Goal: Task Accomplishment & Management: Manage account settings

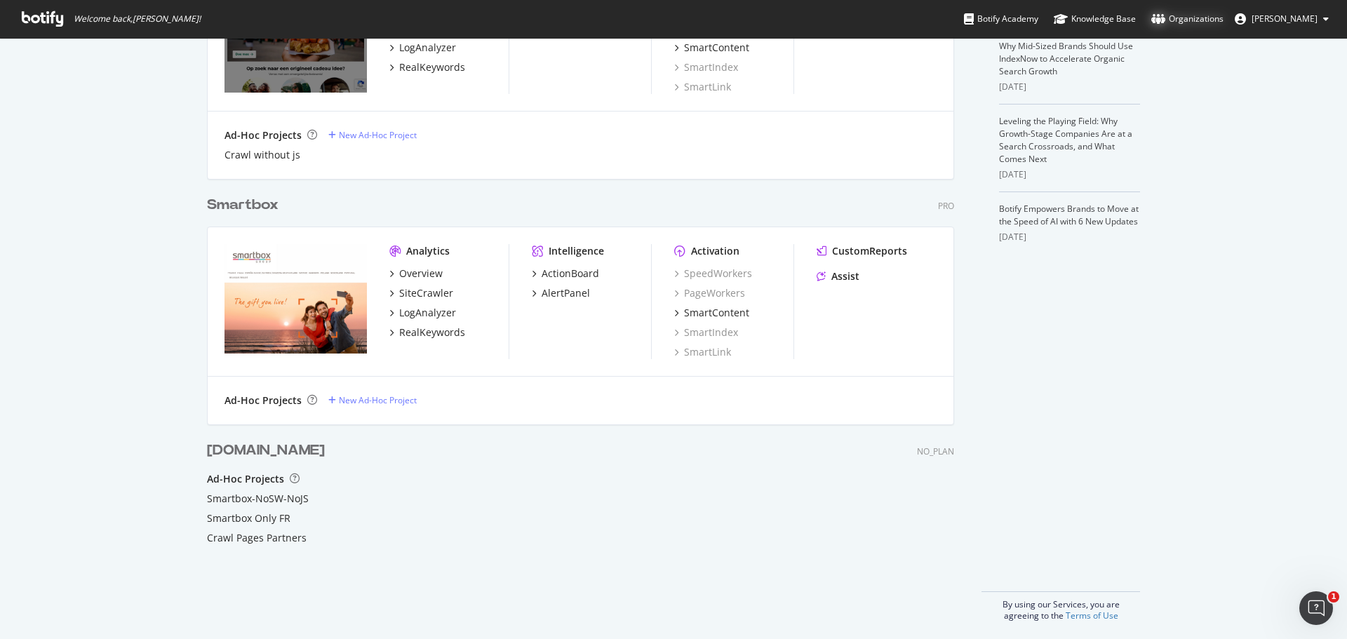
click at [1215, 18] on div "Organizations" at bounding box center [1187, 19] width 72 height 14
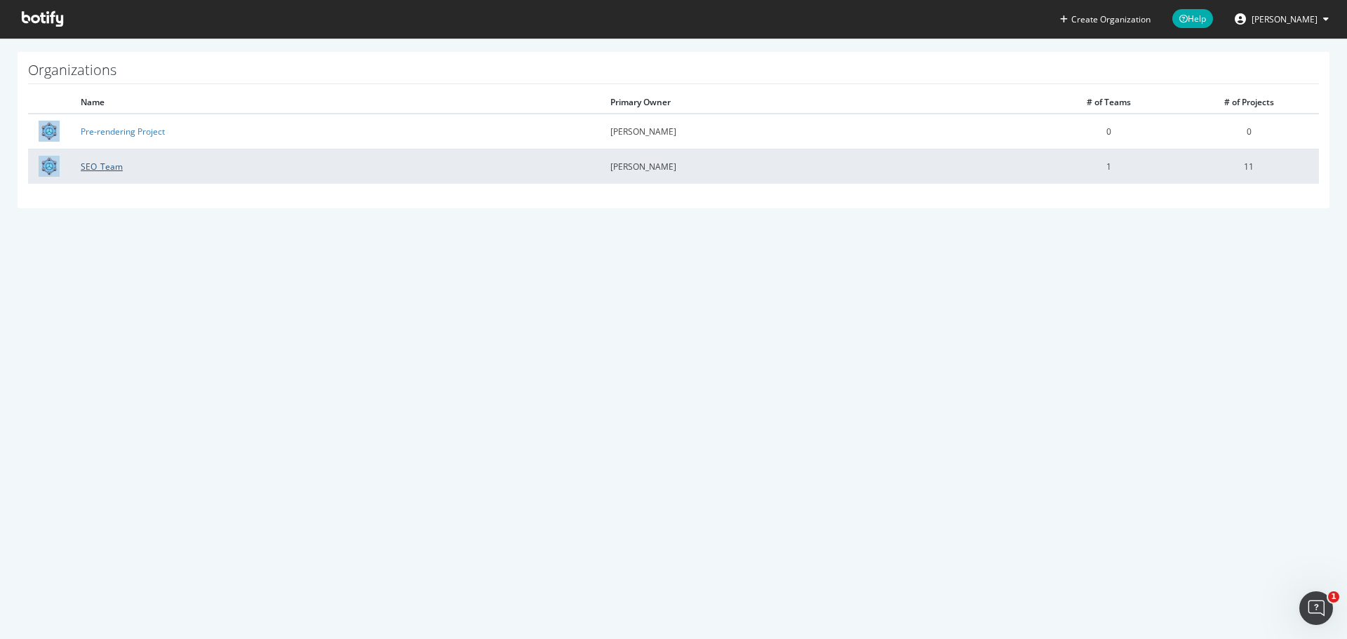
click at [105, 163] on link "SEO_Team" at bounding box center [102, 167] width 42 height 12
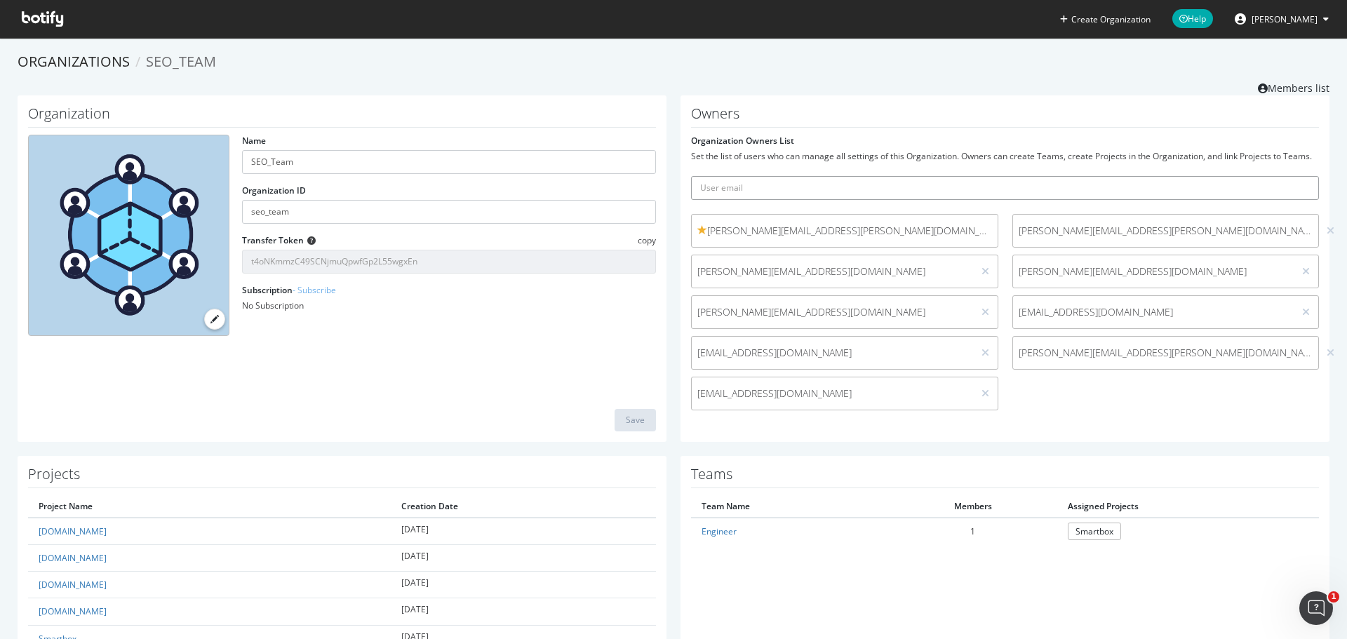
click at [936, 182] on input "text" at bounding box center [1005, 188] width 628 height 24
click at [1016, 143] on form "Organization Owners List Set the list of users who can manage all settings of t…" at bounding box center [1005, 276] width 628 height 283
click at [1048, 234] on span "Lamar.Marsh@smartbox.com (me)" at bounding box center [1165, 231] width 295 height 14
click at [917, 180] on input "text" at bounding box center [1005, 188] width 628 height 24
click at [912, 125] on h1 "Owners" at bounding box center [1005, 117] width 628 height 22
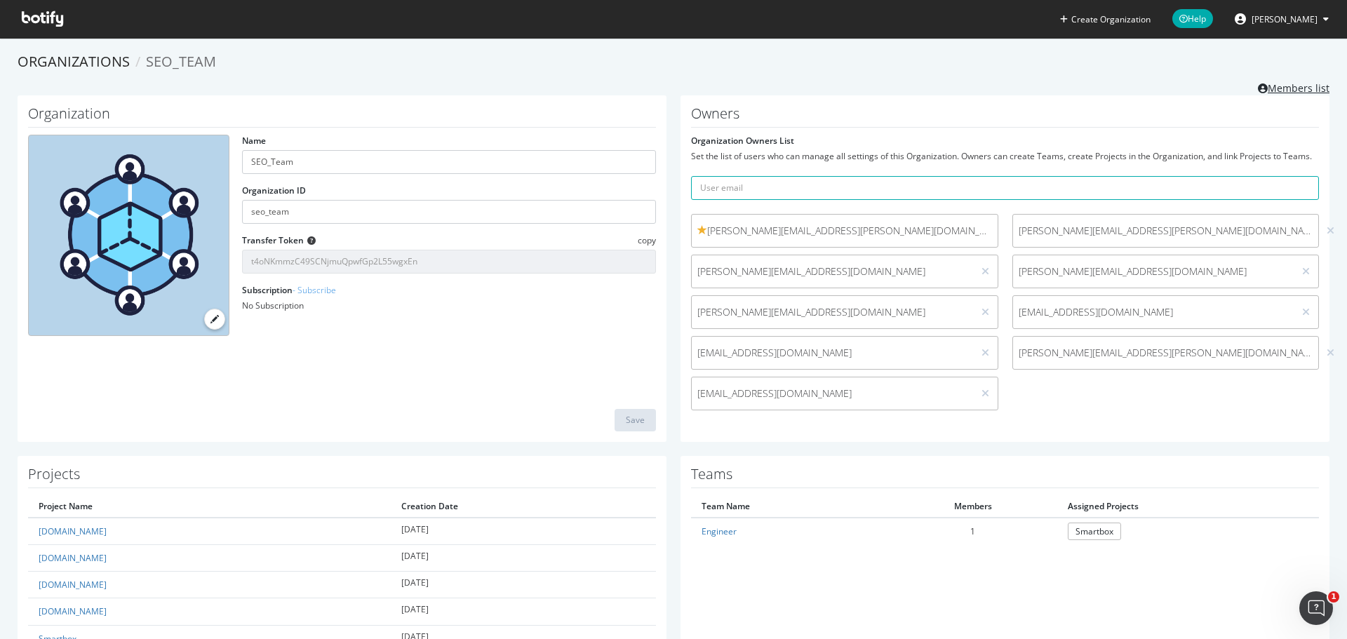
click at [1286, 85] on link "Members list" at bounding box center [1293, 87] width 72 height 18
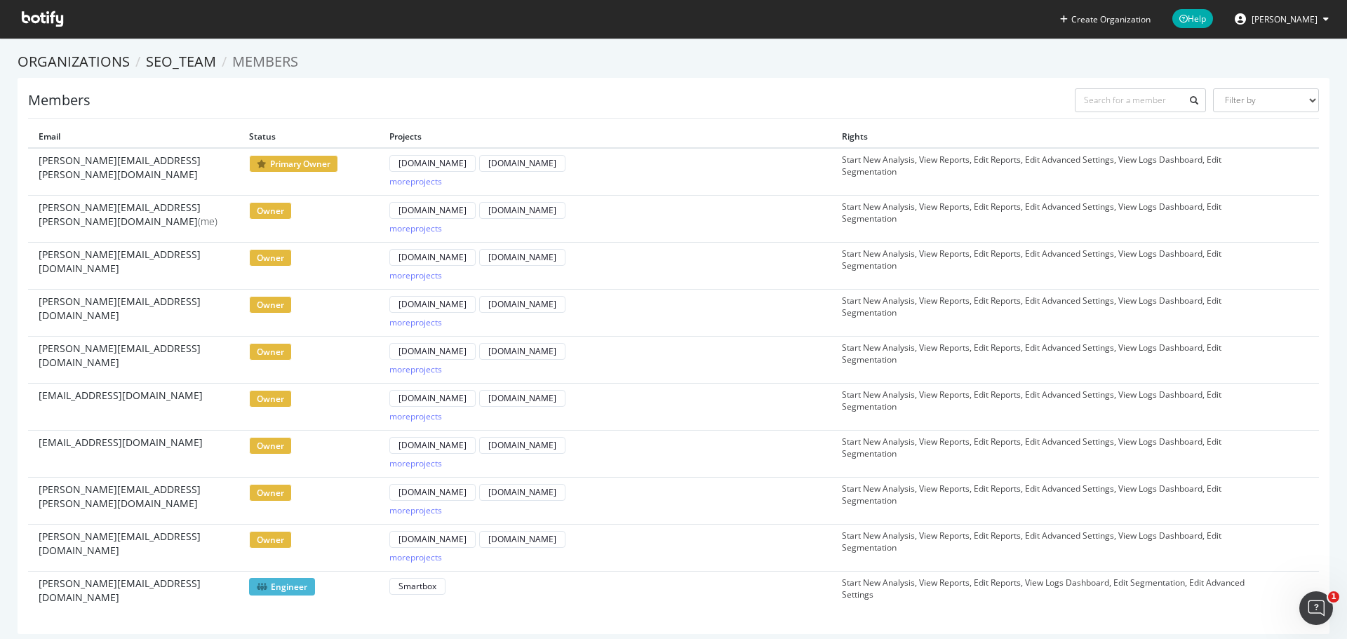
click at [143, 488] on span "daniel.mullins@smartbox.com" at bounding box center [133, 497] width 189 height 28
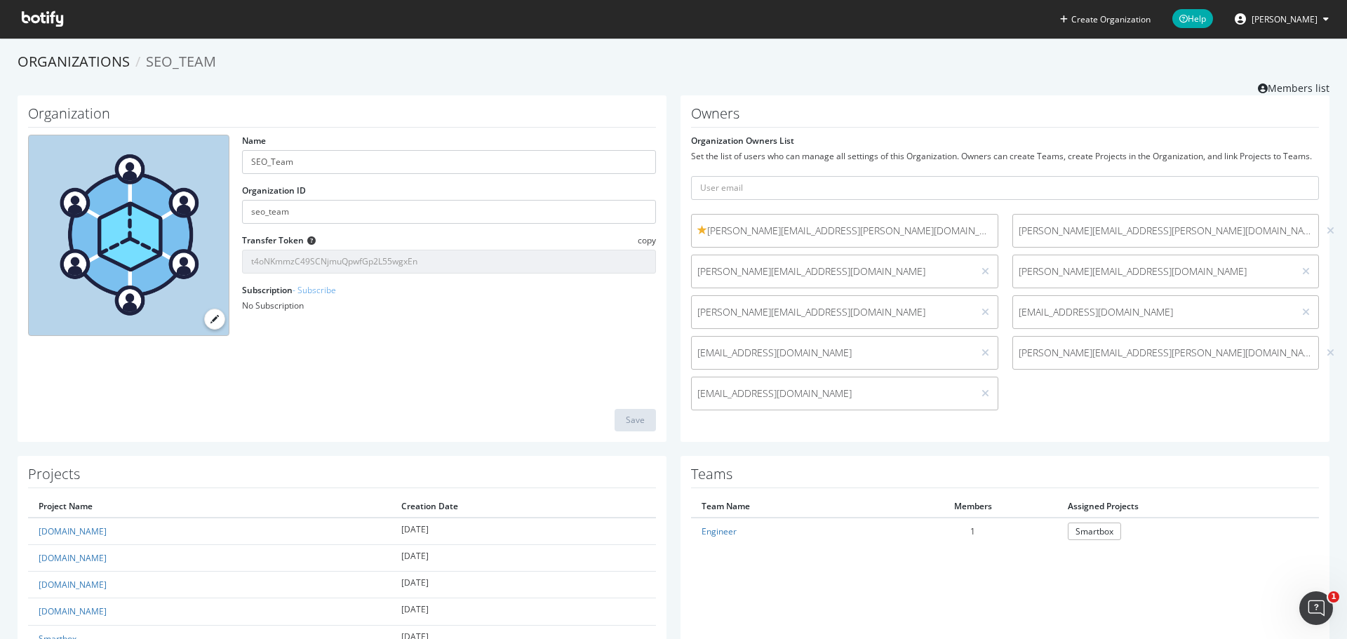
click at [1323, 355] on div at bounding box center [1329, 352] width 13 height 15
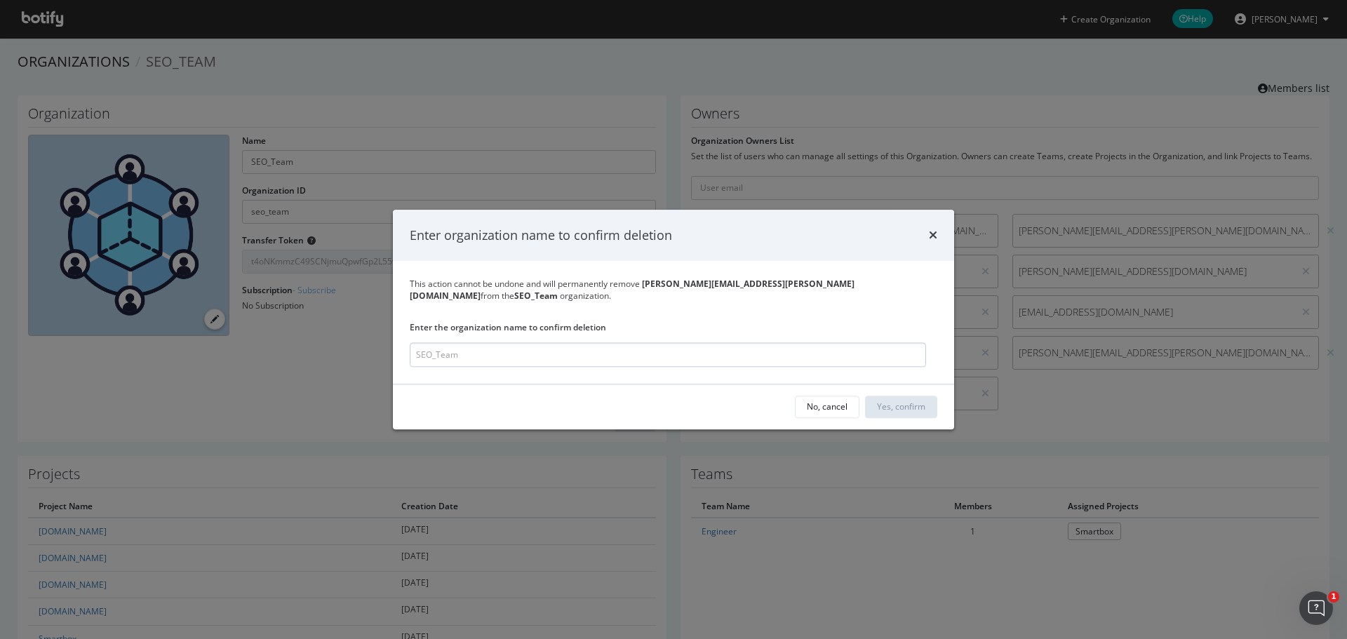
click at [608, 353] on input "modal" at bounding box center [668, 354] width 516 height 25
click at [699, 388] on div "No, cancel Yes, confirm" at bounding box center [673, 406] width 561 height 45
click at [781, 356] on input "SEO_team" at bounding box center [668, 354] width 516 height 25
click at [609, 344] on input "SEO_team" at bounding box center [668, 354] width 516 height 25
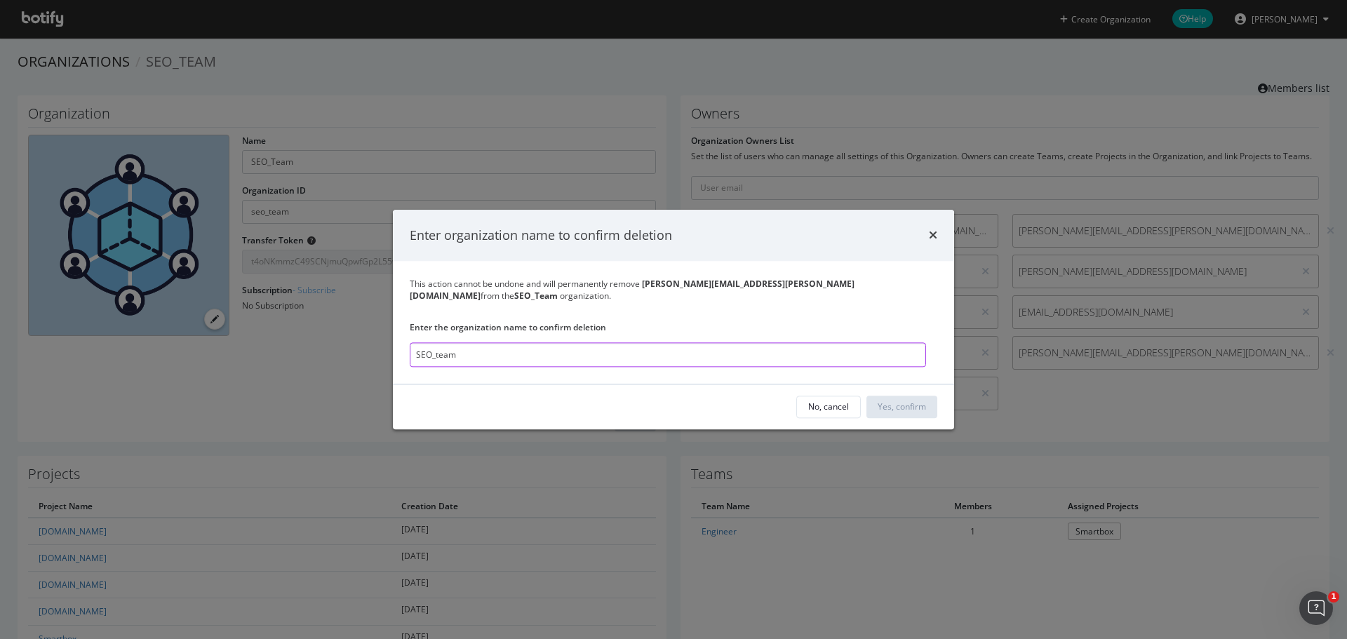
click at [609, 344] on input "SEO_team" at bounding box center [668, 354] width 516 height 25
click at [591, 344] on input "smartbox" at bounding box center [668, 354] width 516 height 25
click at [588, 345] on input "smartbox" at bounding box center [668, 354] width 516 height 25
type input "Smartbox"
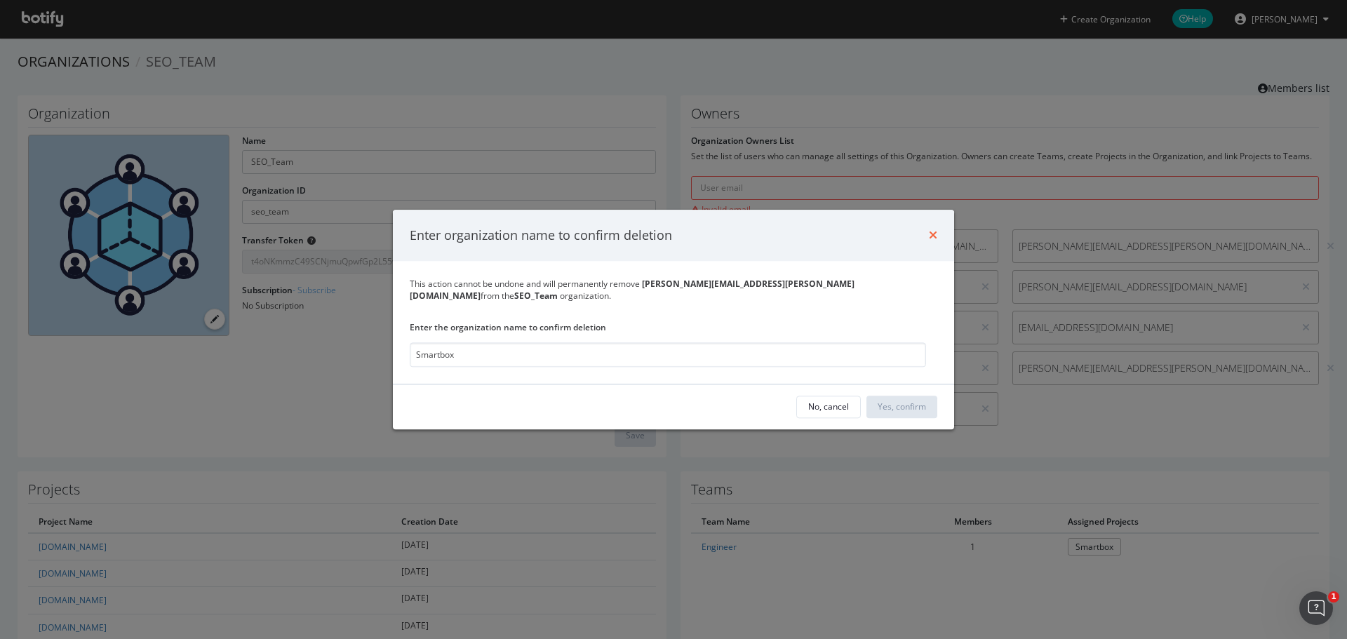
drag, startPoint x: 922, startPoint y: 248, endPoint x: 930, endPoint y: 241, distance: 10.0
click at [929, 243] on div "Enter organization name to confirm deletion" at bounding box center [673, 236] width 527 height 18
click at [930, 241] on icon "times" at bounding box center [933, 235] width 8 height 11
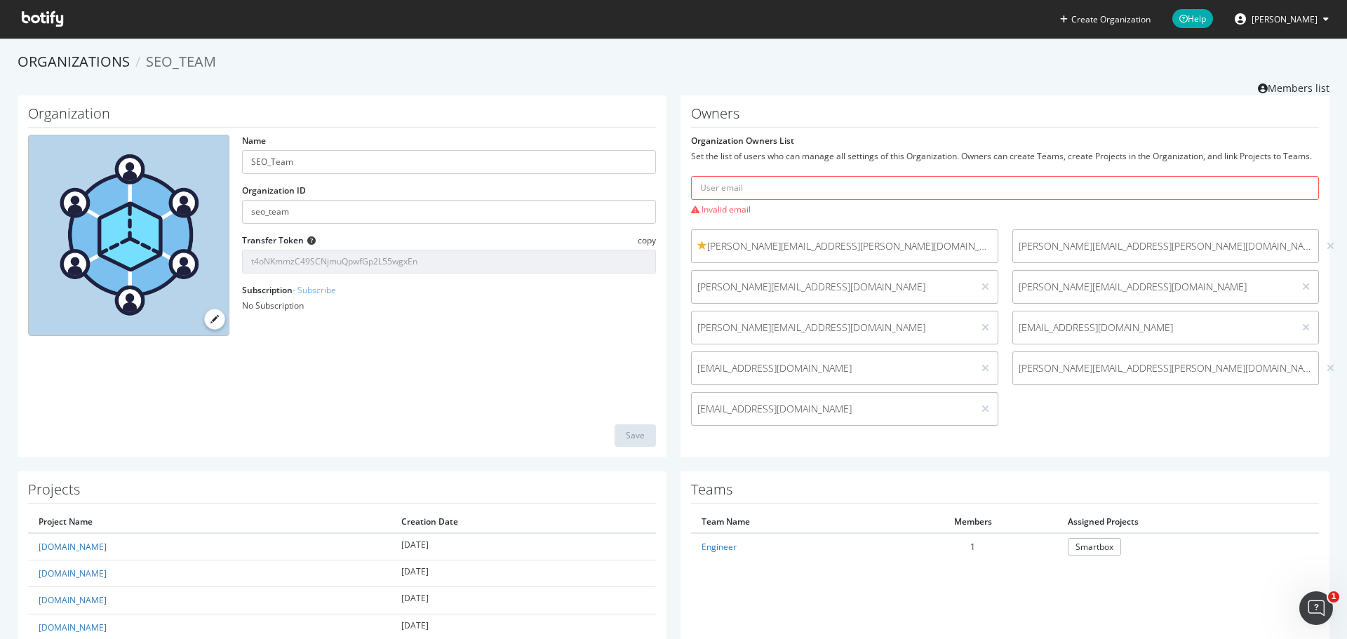
click at [16, 20] on span at bounding box center [43, 19] width 64 height 38
click at [22, 20] on icon at bounding box center [42, 18] width 41 height 15
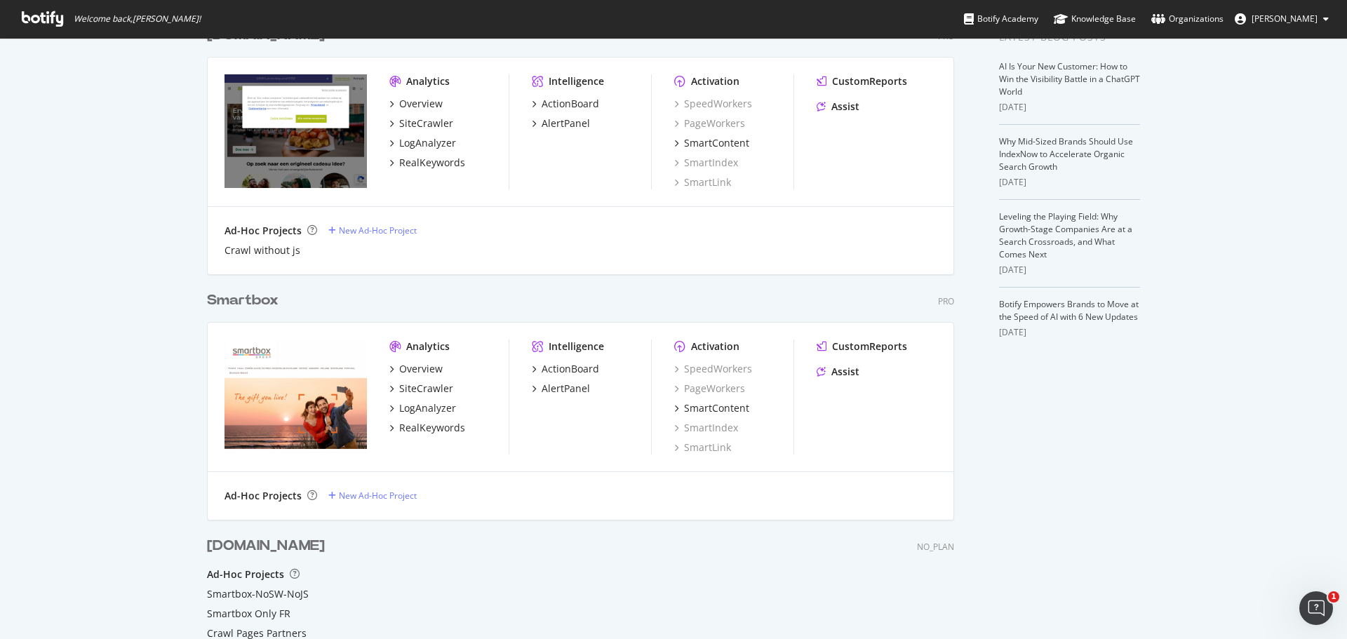
scroll to position [421, 0]
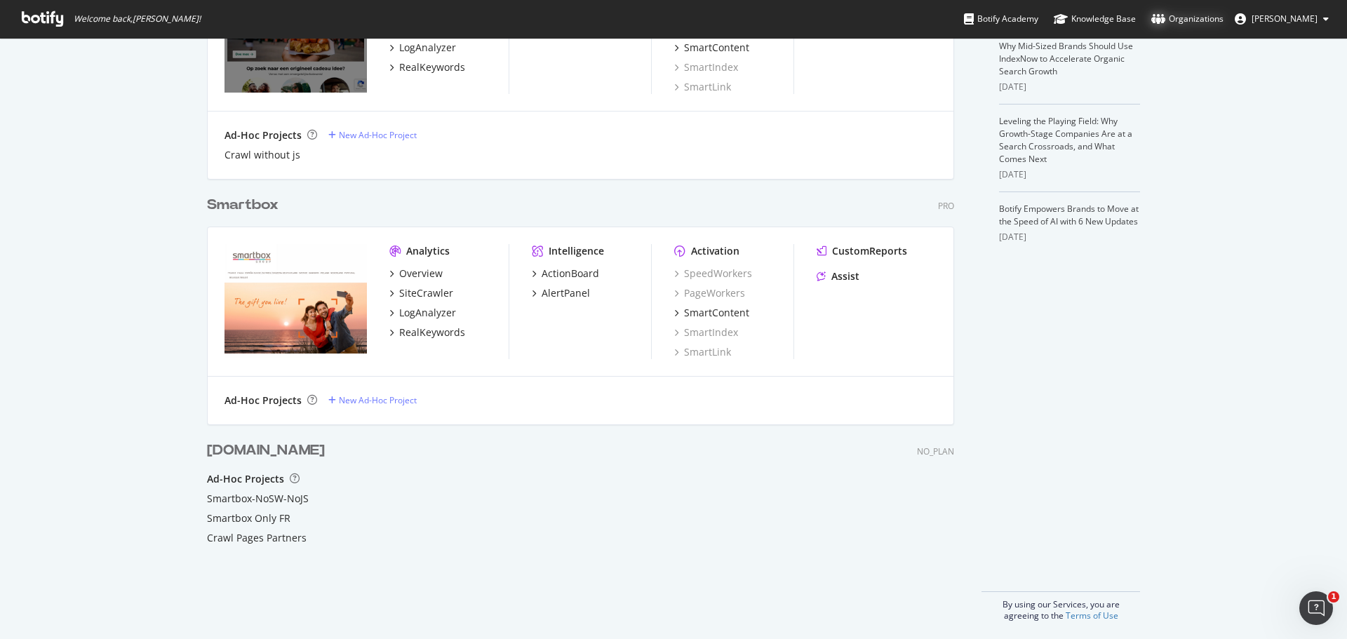
click at [1223, 15] on div "Organizations" at bounding box center [1187, 19] width 72 height 14
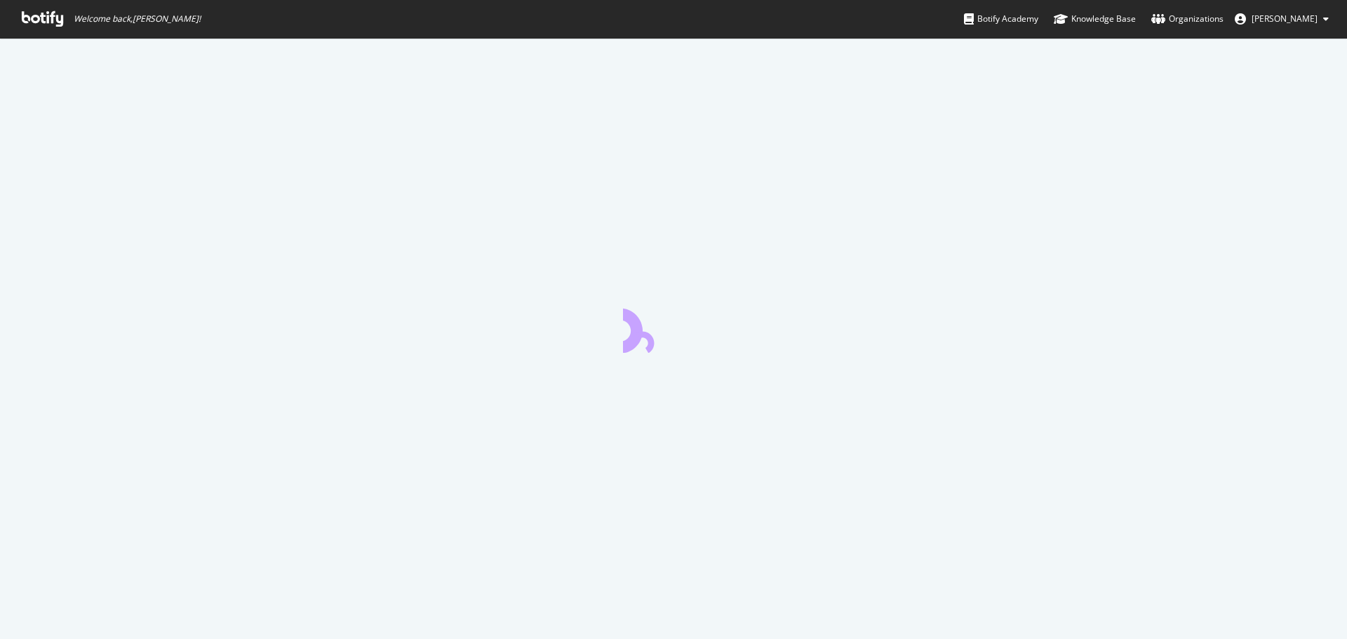
click at [1302, 14] on span "[PERSON_NAME]" at bounding box center [1284, 19] width 66 height 12
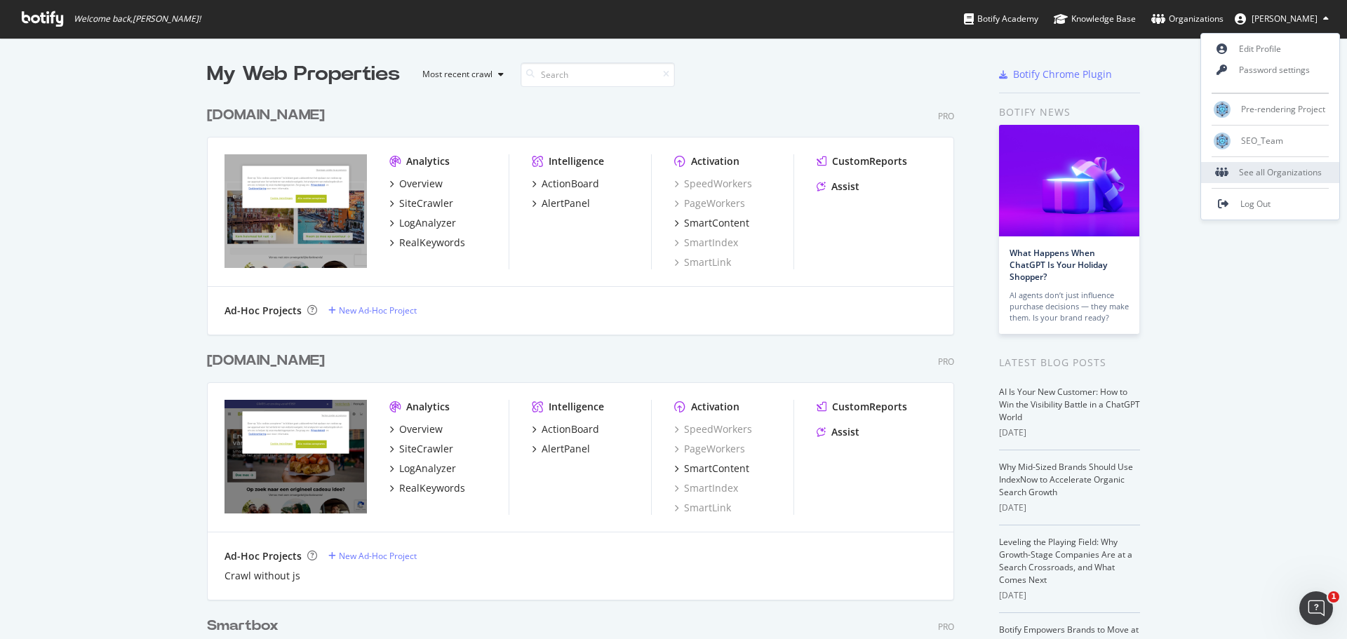
click at [1285, 173] on div "See all Organizations" at bounding box center [1270, 172] width 138 height 21
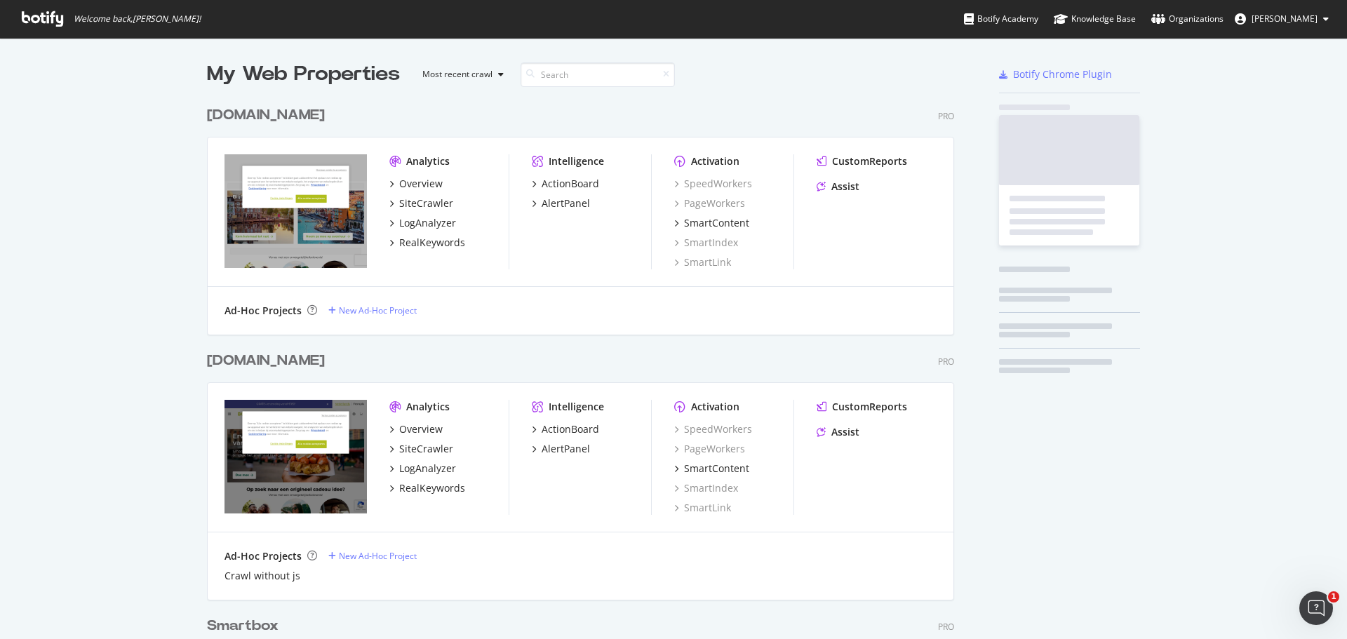
scroll to position [628, 1325]
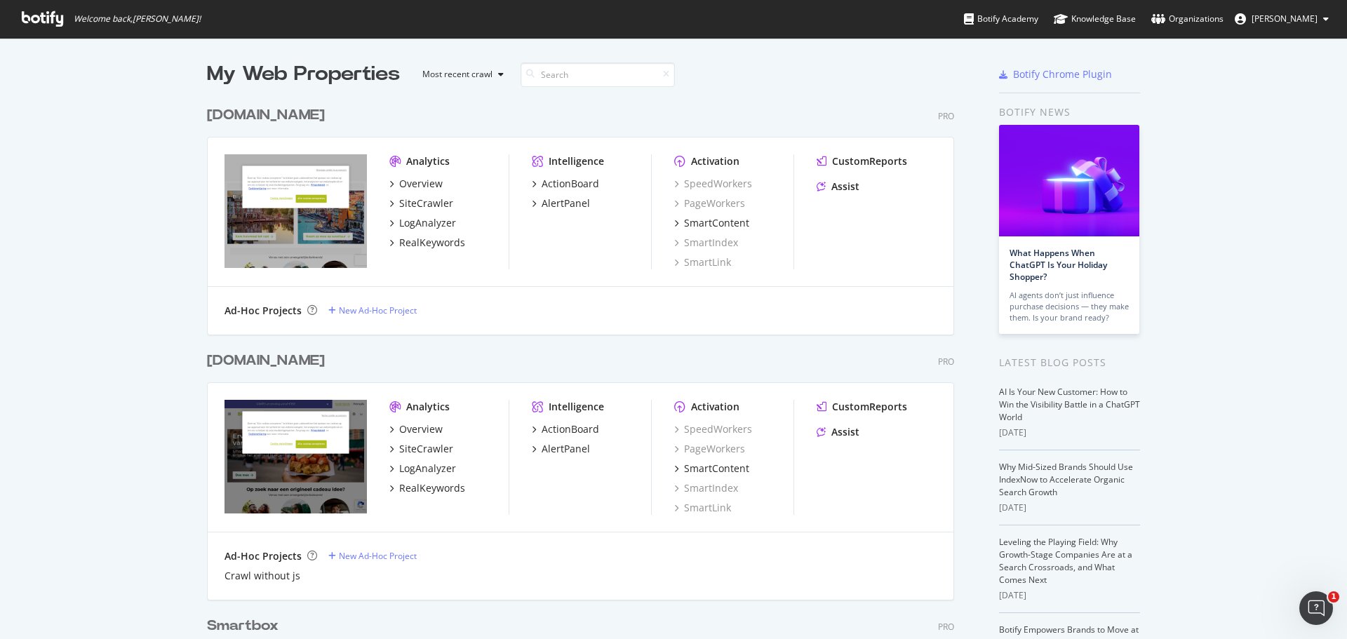
click at [1296, 12] on button "Lamar Marsh" at bounding box center [1281, 19] width 116 height 22
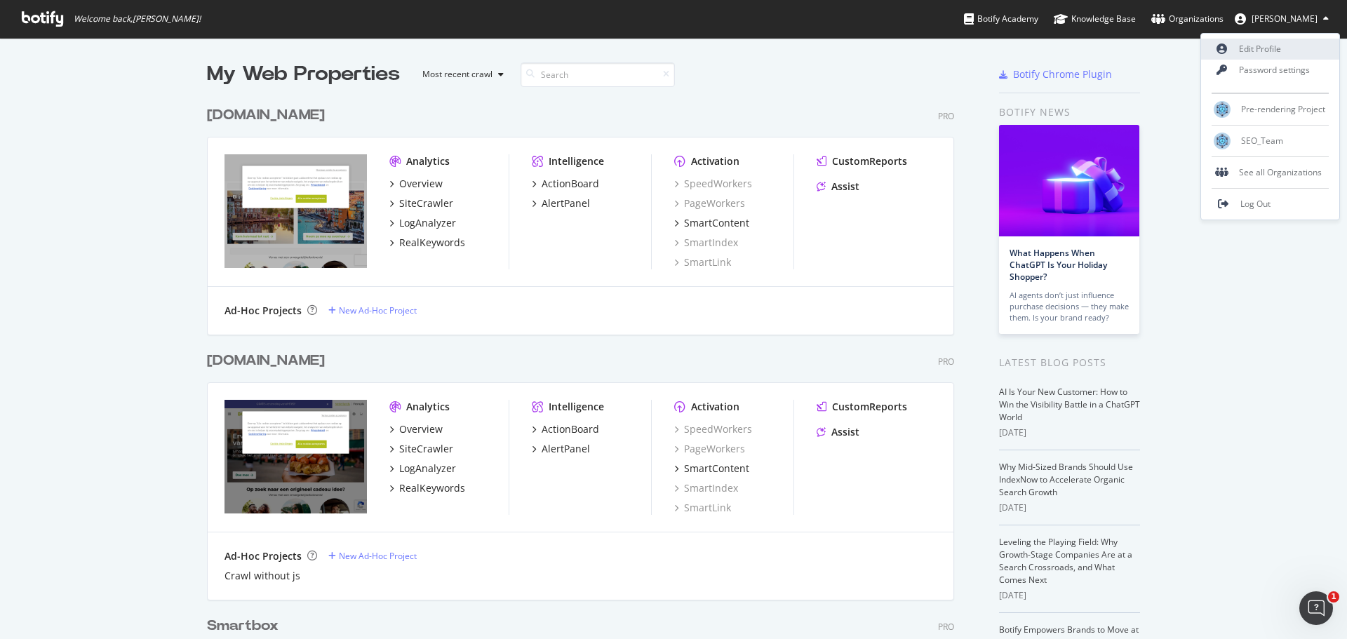
click at [1275, 56] on link "Edit Profile" at bounding box center [1270, 49] width 138 height 21
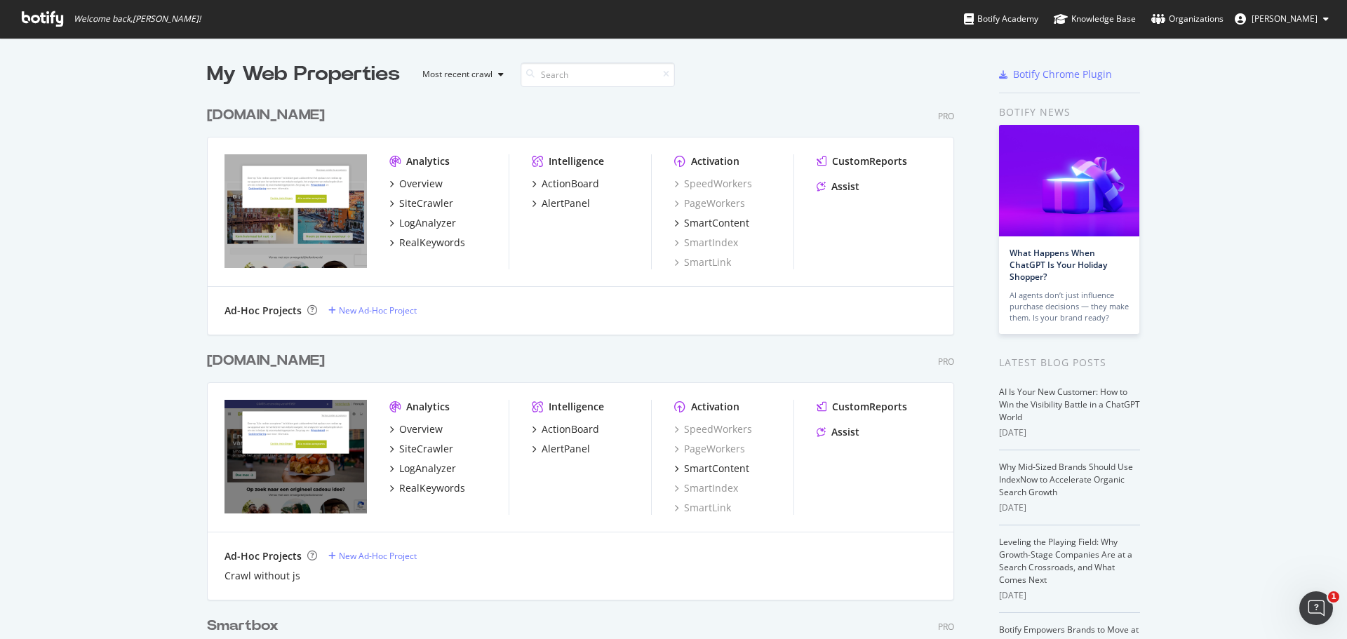
click at [1302, 22] on span "[PERSON_NAME]" at bounding box center [1284, 19] width 66 height 12
click at [1267, 169] on div "See all Organizations" at bounding box center [1270, 172] width 138 height 21
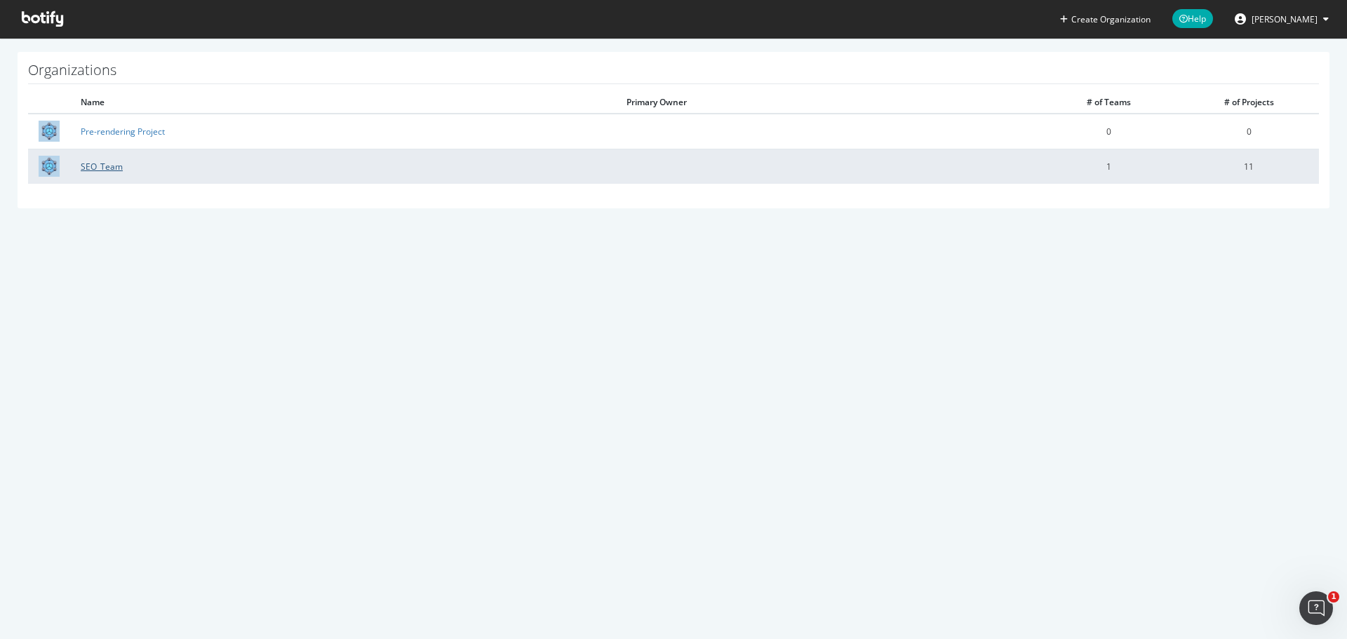
click at [119, 167] on link "SEO_Team" at bounding box center [102, 167] width 42 height 12
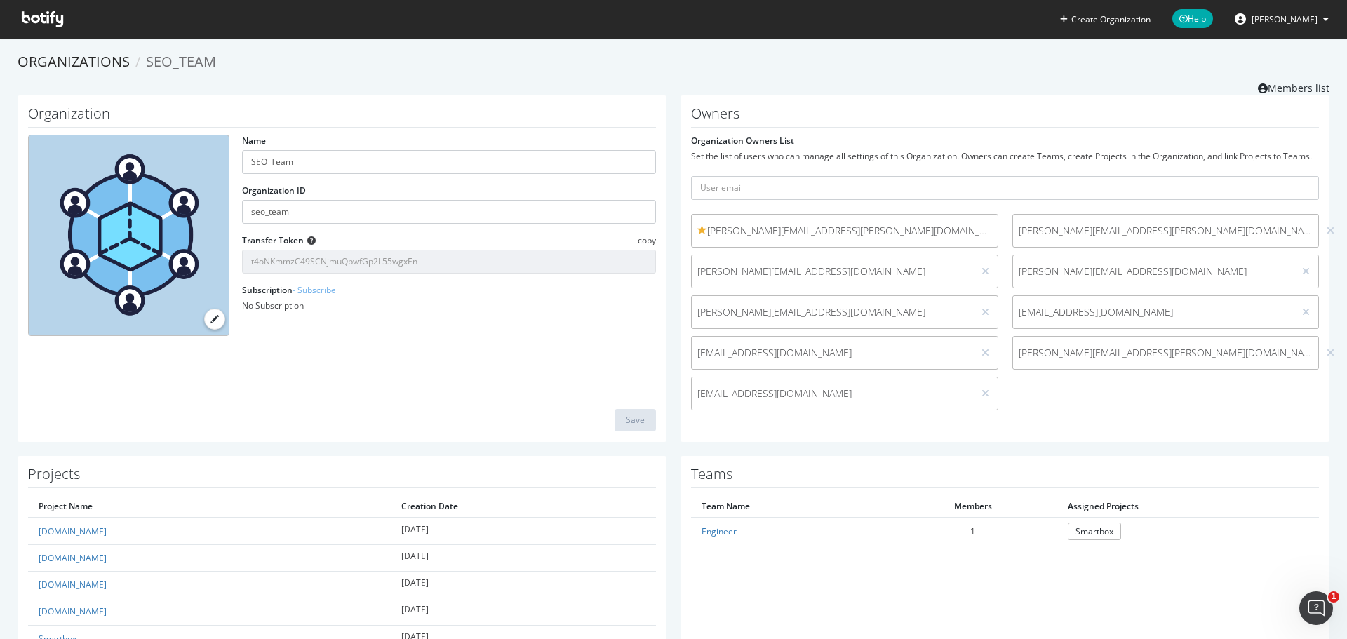
click at [822, 200] on form "Organization Owners List Set the list of users who can manage all settings of t…" at bounding box center [1005, 276] width 628 height 283
click at [832, 185] on input "text" at bounding box center [1005, 188] width 628 height 24
paste input "[PERSON_NAME][EMAIL_ADDRESS][PERSON_NAME][DOMAIN_NAME]"
type input "[PERSON_NAME][EMAIL_ADDRESS][PERSON_NAME][DOMAIN_NAME]"
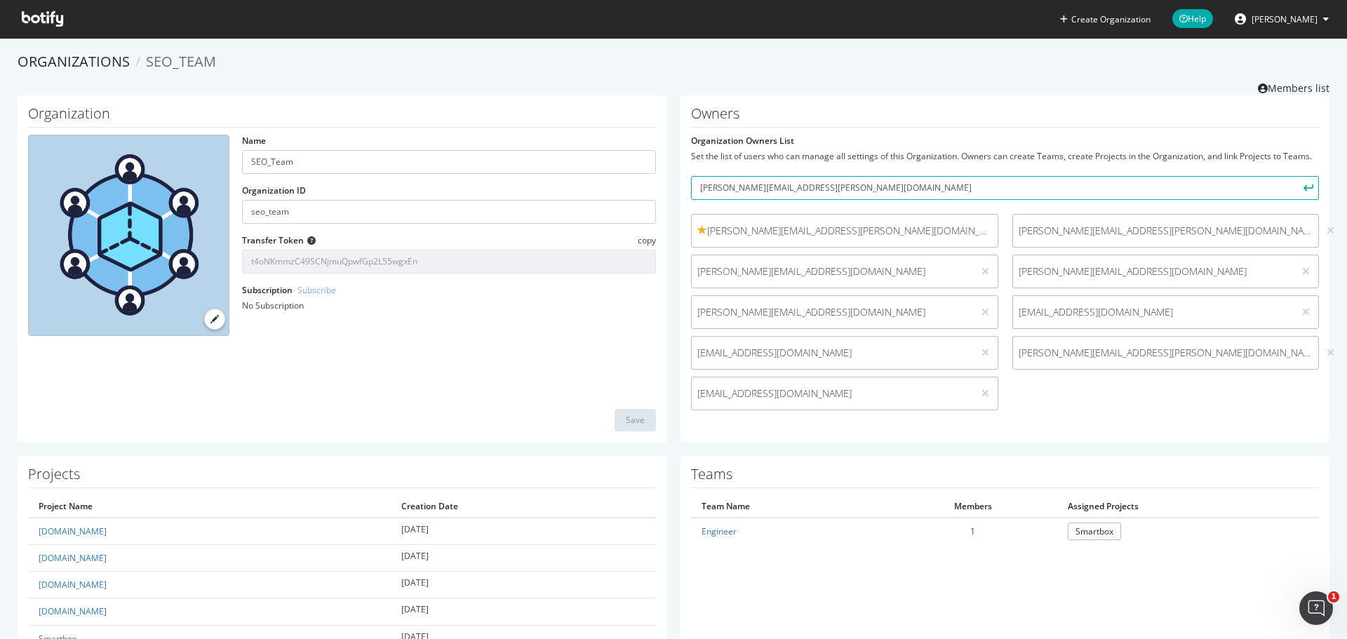
click at [952, 150] on div "Set the list of users who can manage all settings of this Organization. Owners …" at bounding box center [1005, 156] width 628 height 12
click at [1303, 187] on icon "submit" at bounding box center [1308, 188] width 10 height 8
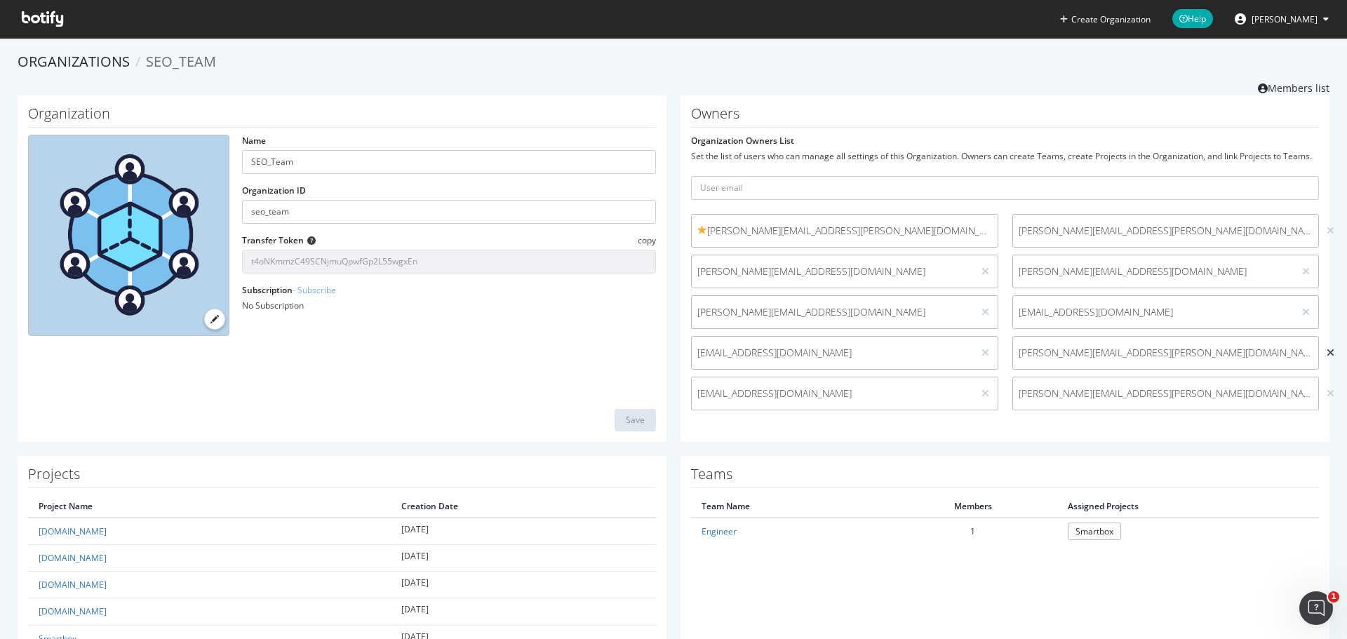
click at [1326, 355] on icon at bounding box center [1330, 353] width 8 height 10
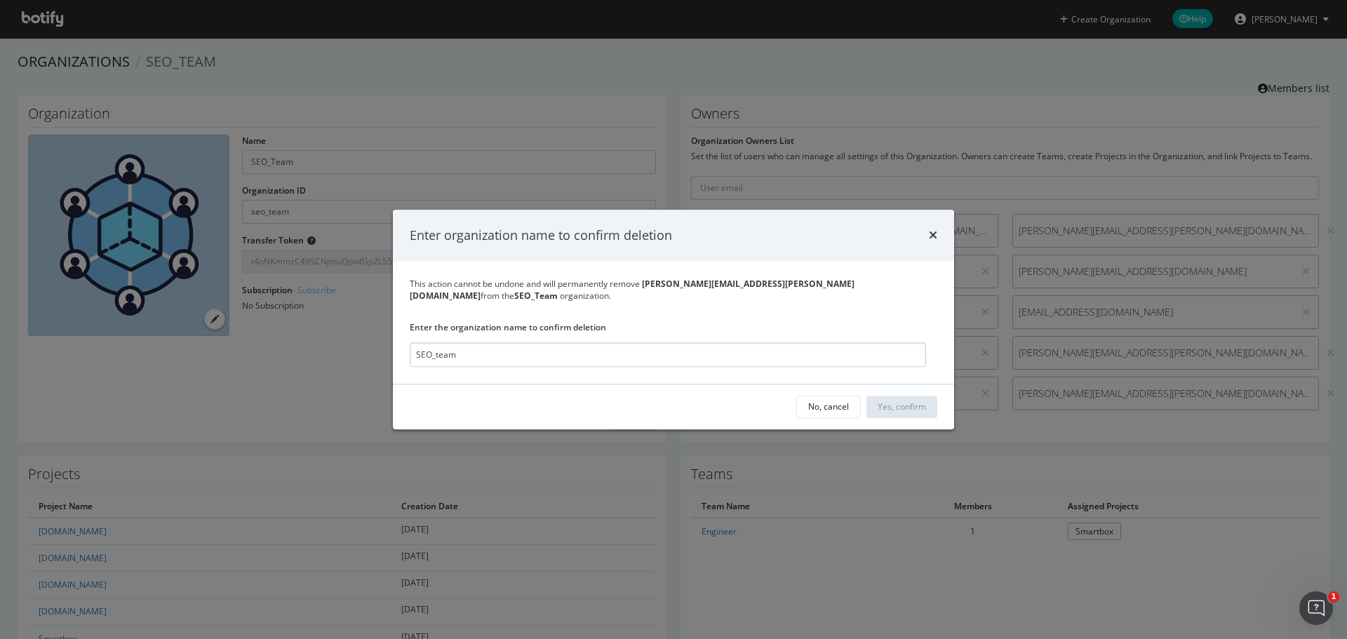
type input "SEO_team"
click at [445, 389] on div "No, cancel Yes, confirm" at bounding box center [673, 406] width 561 height 45
click at [819, 405] on div "No, cancel" at bounding box center [828, 407] width 41 height 12
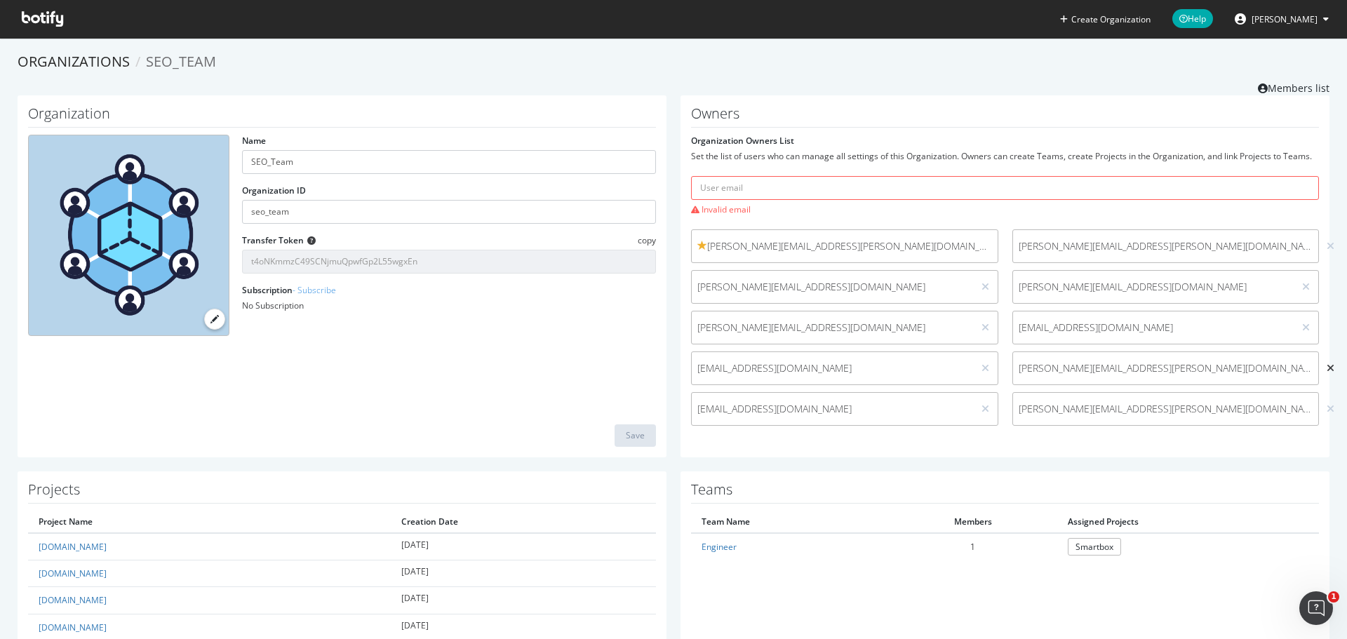
click at [1326, 370] on icon at bounding box center [1330, 368] width 8 height 10
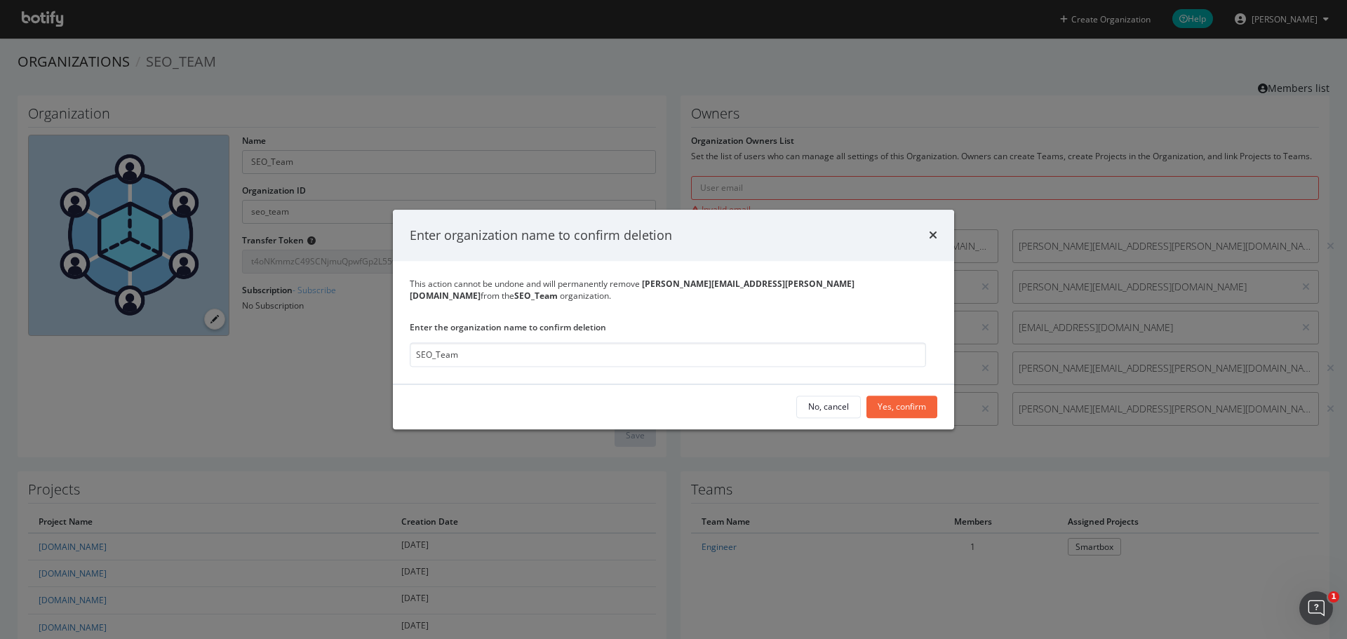
type input "SEO_Team"
click at [926, 243] on div "Enter organization name to confirm deletion" at bounding box center [673, 236] width 527 height 18
click at [929, 241] on icon "times" at bounding box center [933, 235] width 8 height 11
